Goal: Find specific page/section: Find specific page/section

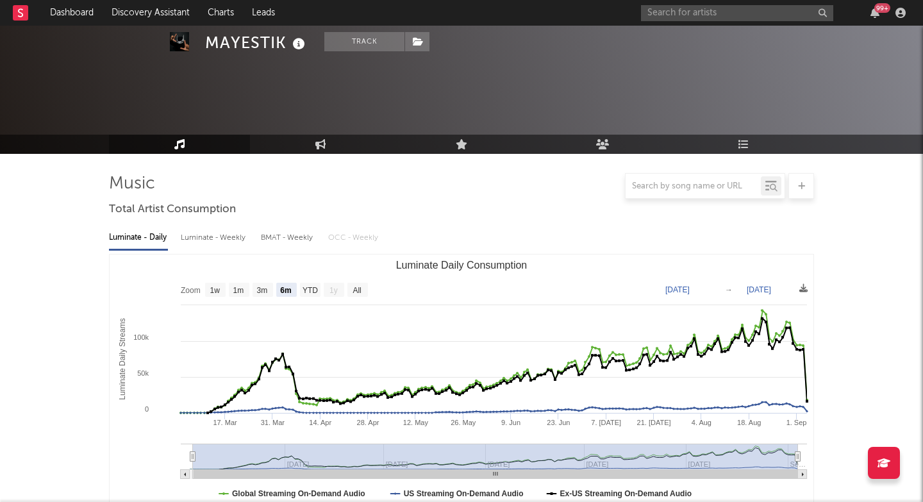
select select "6m"
select select "1w"
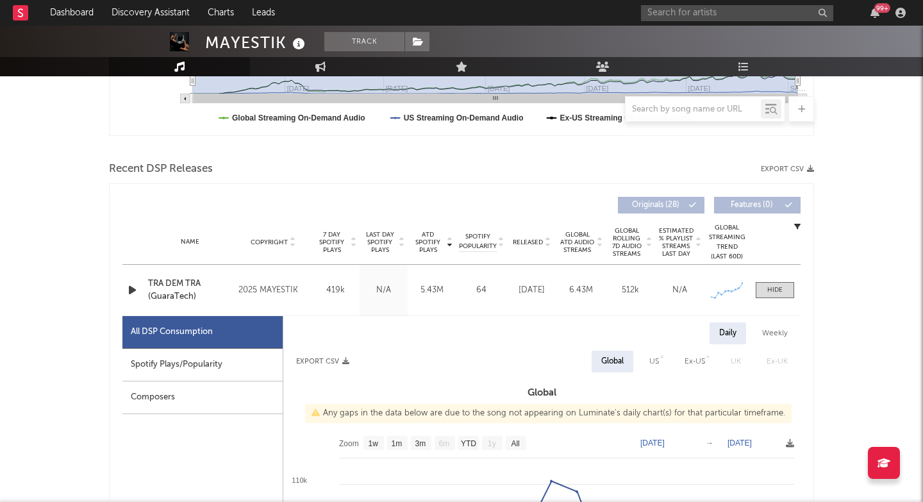
click at [665, 16] on input "text" at bounding box center [737, 13] width 192 height 16
type input "[URL][DOMAIN_NAME]"
click at [663, 31] on div at bounding box center [661, 42] width 29 height 29
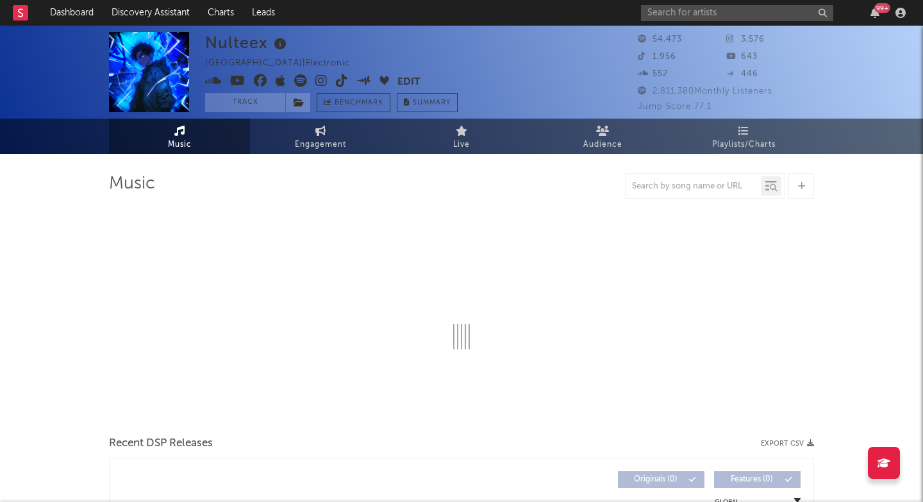
select select "6m"
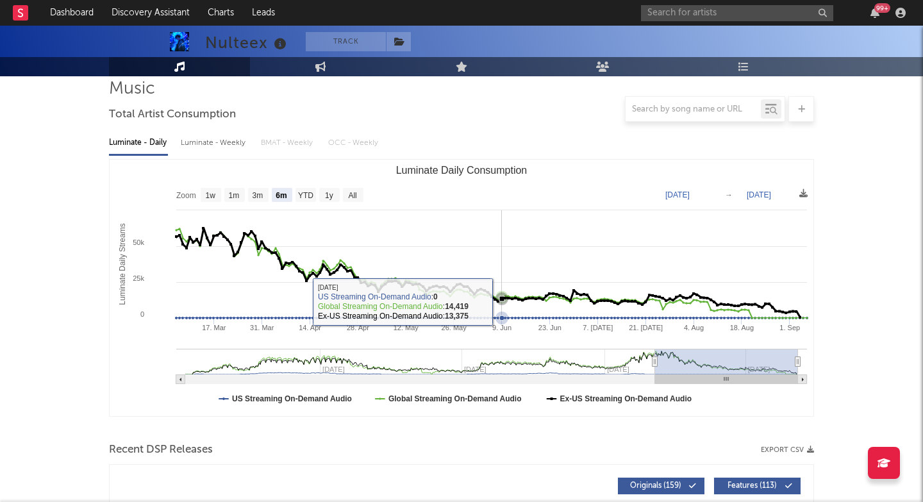
scroll to position [123, 0]
